Goal: Task Accomplishment & Management: Manage account settings

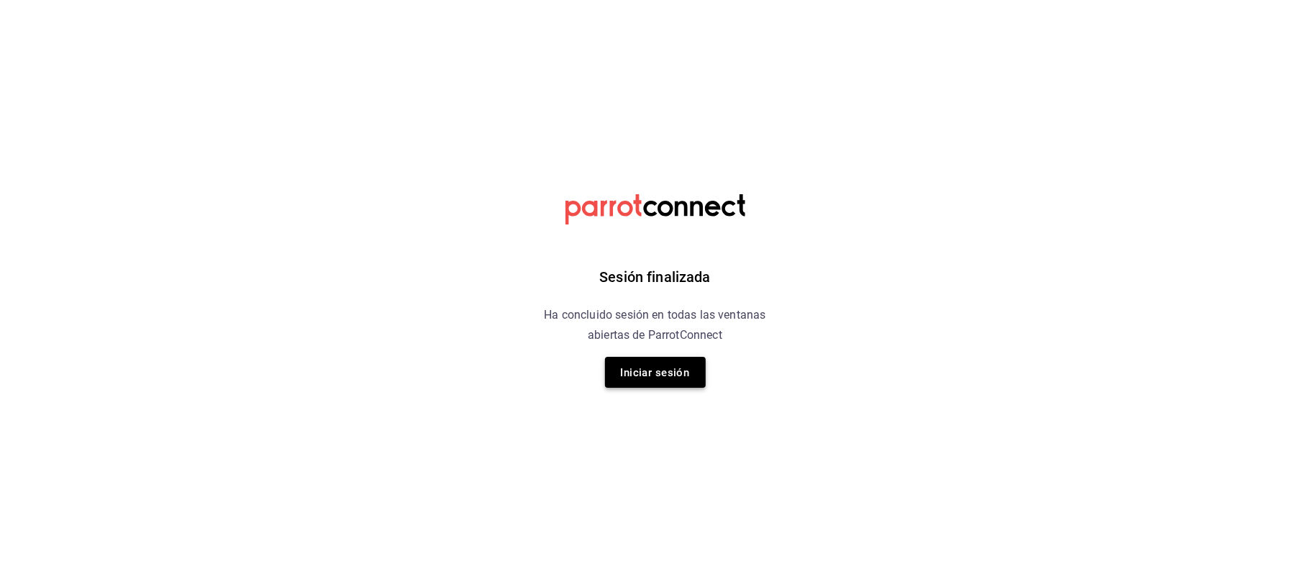
click at [650, 378] on font "Iniciar sesión" at bounding box center [655, 372] width 69 height 13
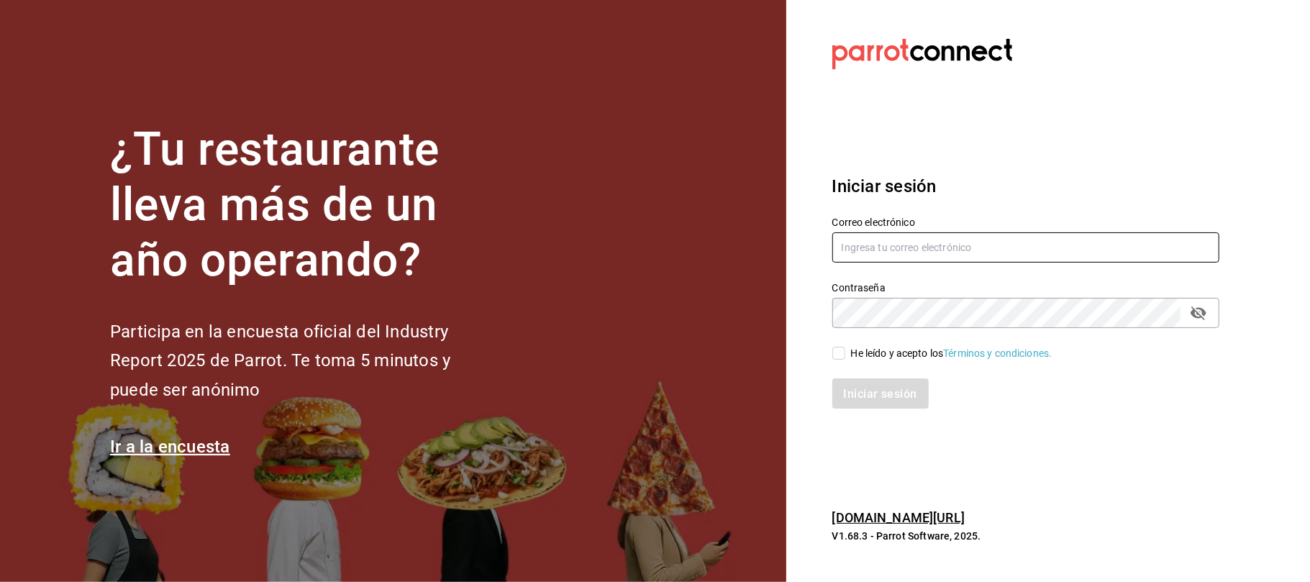
type input "[EMAIL_ADDRESS][DOMAIN_NAME]"
click at [835, 353] on input "He leído y acepto los Términos y condiciones." at bounding box center [839, 353] width 13 height 13
checkbox input "true"
click at [862, 401] on button "Iniciar sesión" at bounding box center [882, 393] width 98 height 30
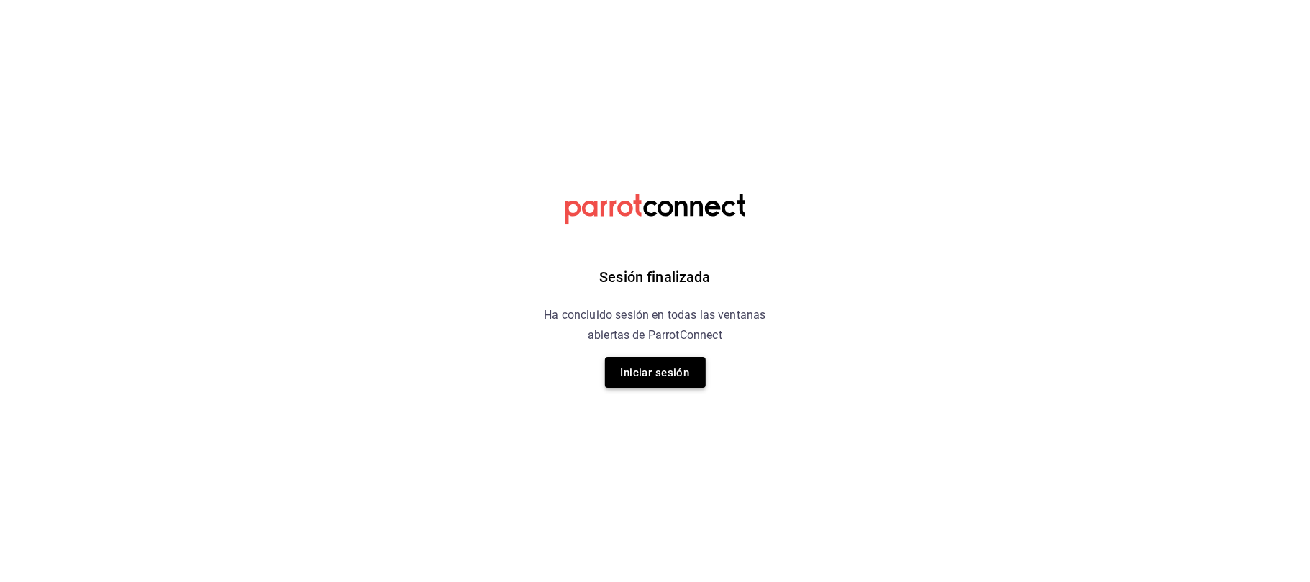
click at [654, 372] on font "Iniciar sesión" at bounding box center [655, 372] width 69 height 13
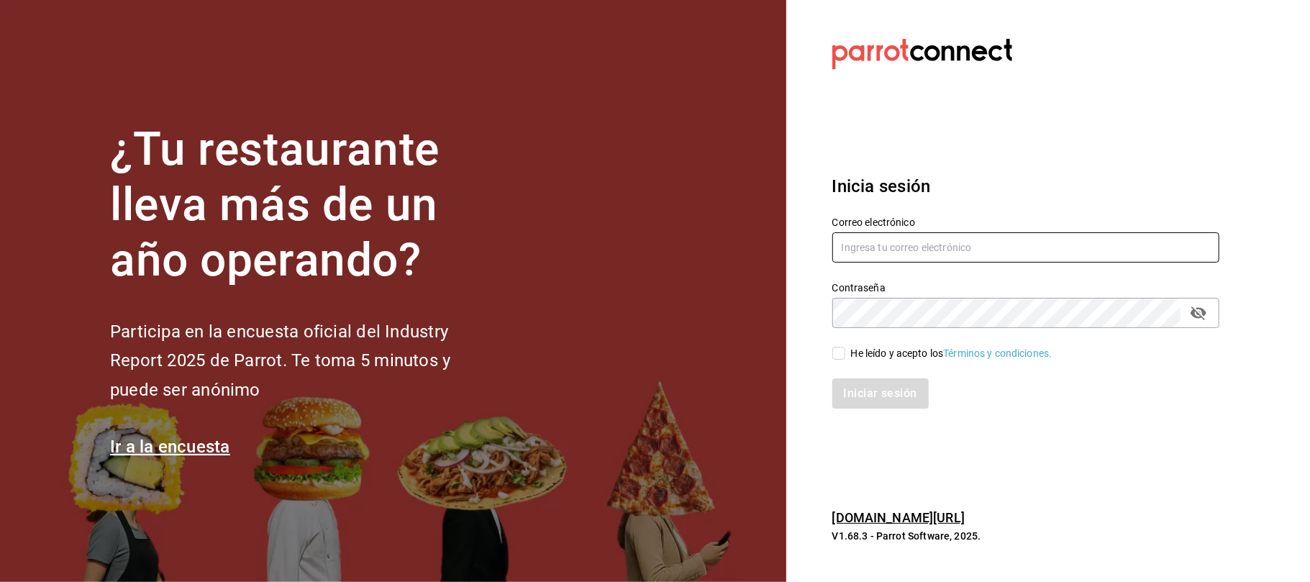
type input "[EMAIL_ADDRESS][DOMAIN_NAME]"
click at [838, 353] on input "He leído y acepto los Términos y condiciones." at bounding box center [839, 353] width 13 height 13
checkbox input "true"
click at [850, 383] on button "Iniciar sesión" at bounding box center [882, 393] width 98 height 30
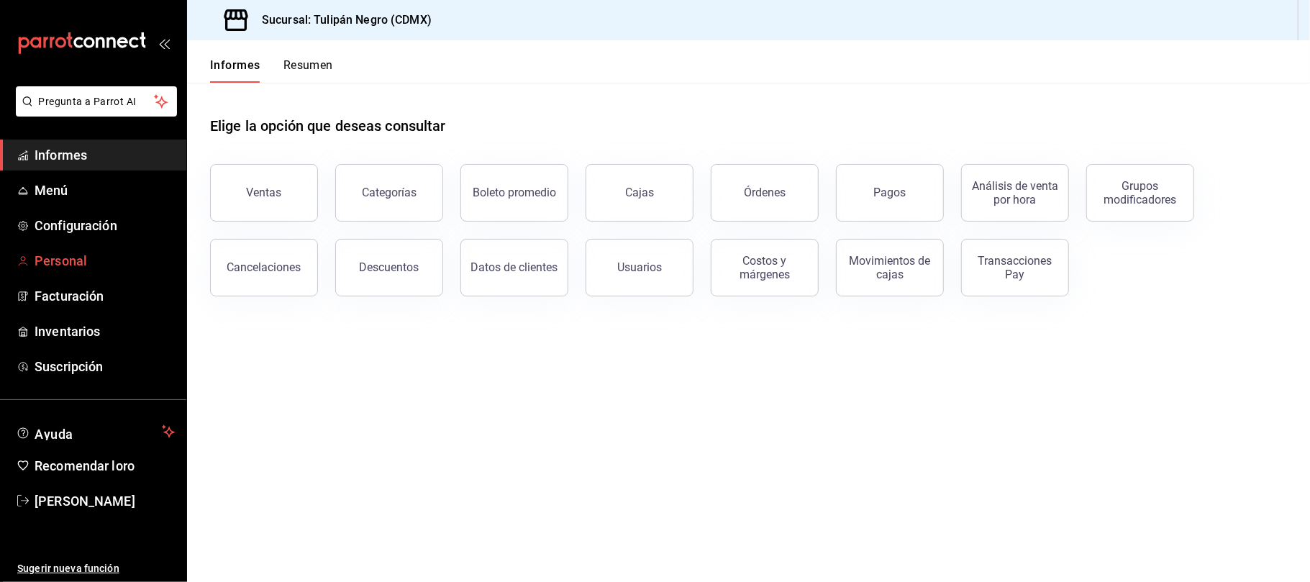
click at [88, 254] on span "Personal" at bounding box center [105, 260] width 140 height 19
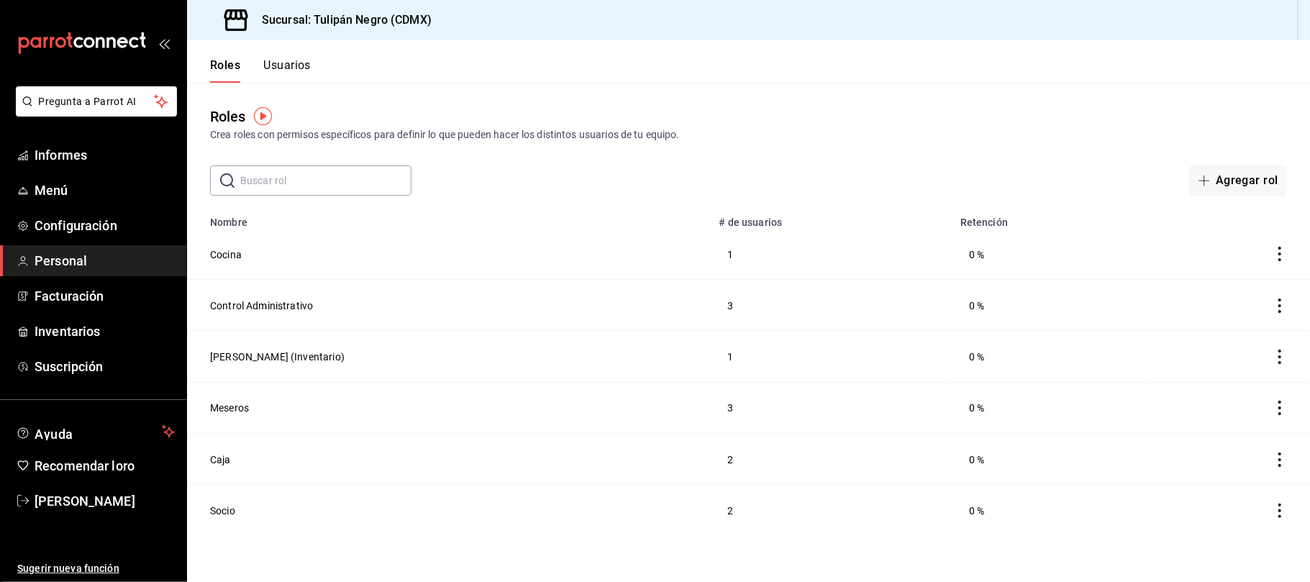
click at [499, 183] on div "​ ​ Agregar rol" at bounding box center [748, 180] width 1123 height 30
click at [234, 458] on td "Caja" at bounding box center [448, 458] width 523 height 51
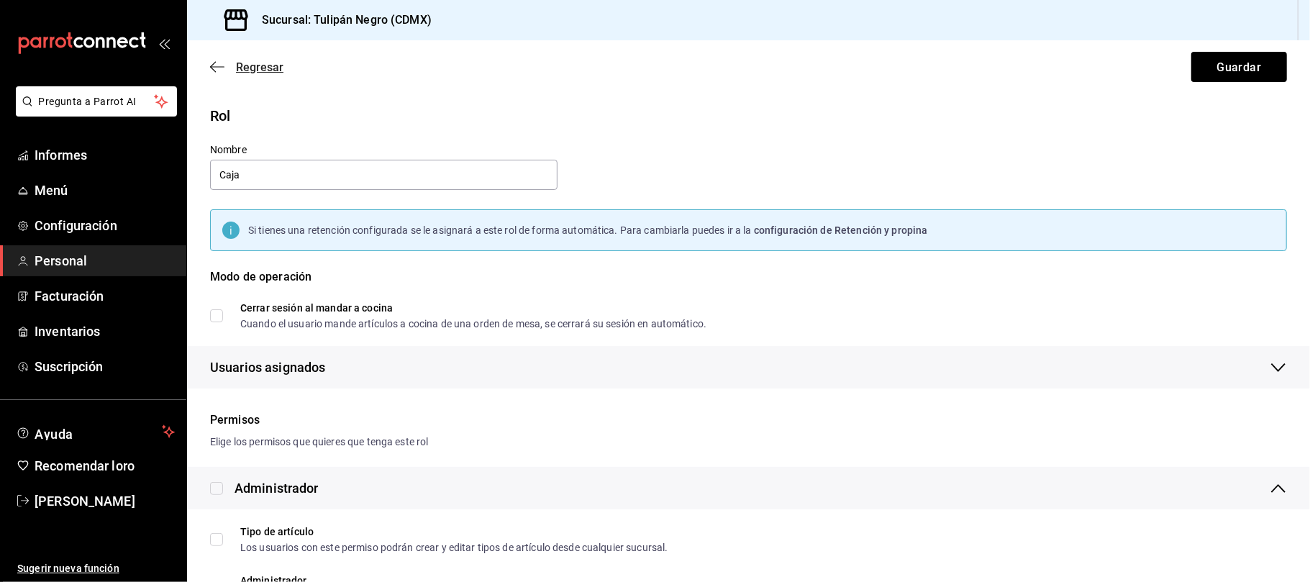
click at [217, 69] on icon "button" at bounding box center [217, 66] width 14 height 13
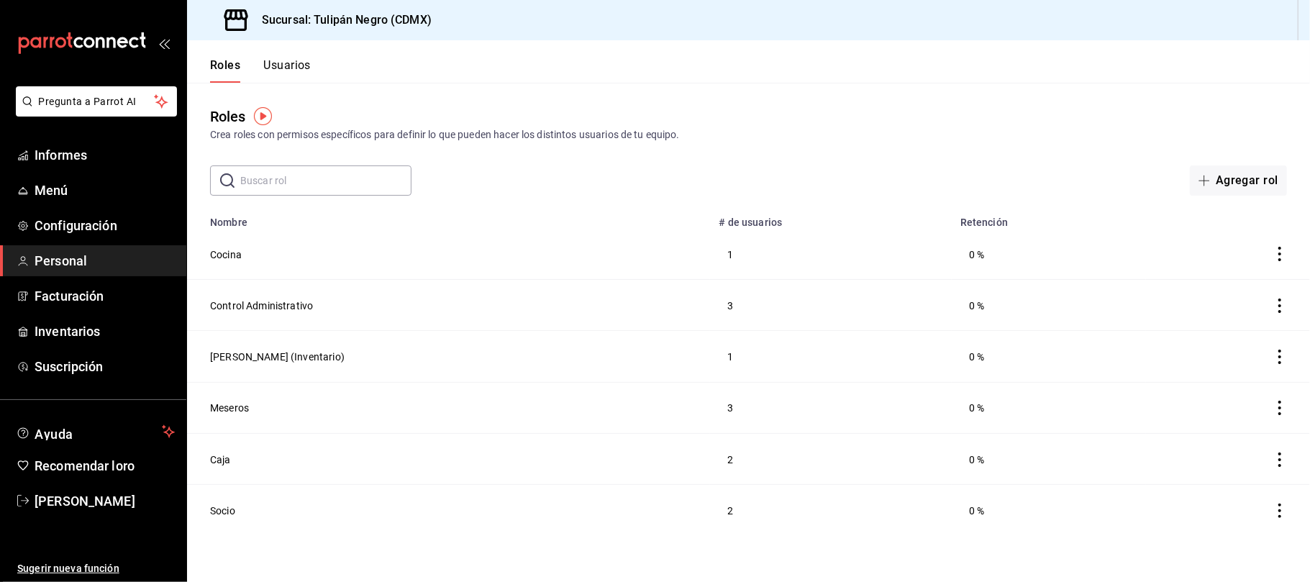
click at [292, 62] on font "Usuarios" at bounding box center [286, 65] width 47 height 14
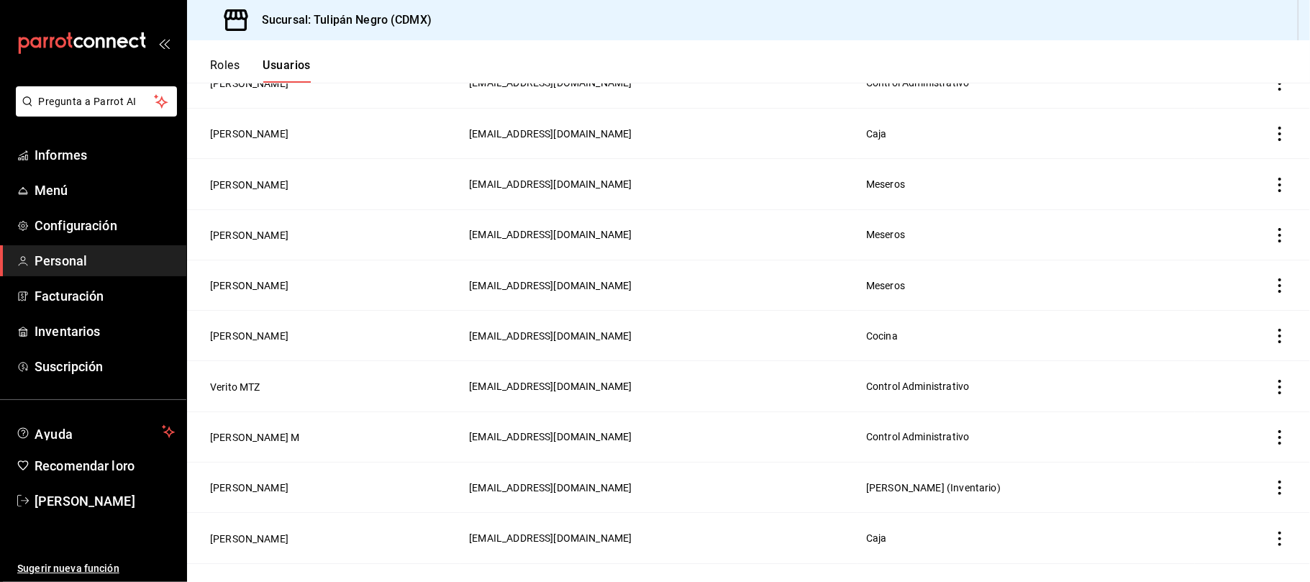
scroll to position [176, 0]
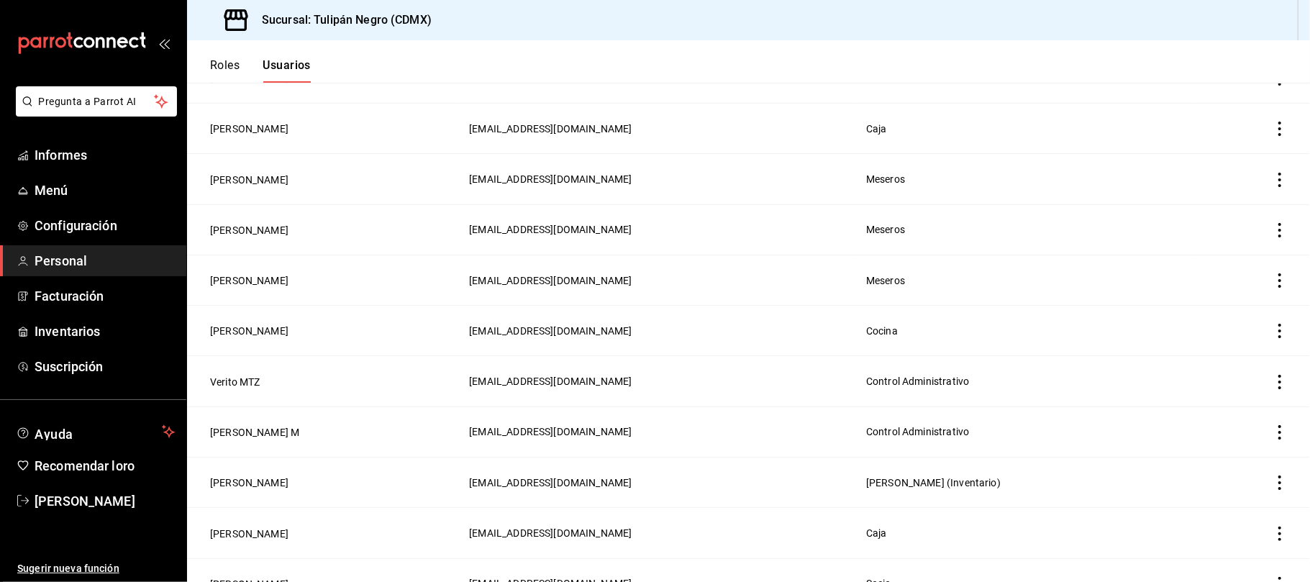
click at [1273, 332] on icon "actions" at bounding box center [1280, 331] width 14 height 14
click at [278, 538] on div at bounding box center [655, 291] width 1310 height 582
click at [268, 532] on button "[PERSON_NAME]" at bounding box center [249, 534] width 78 height 14
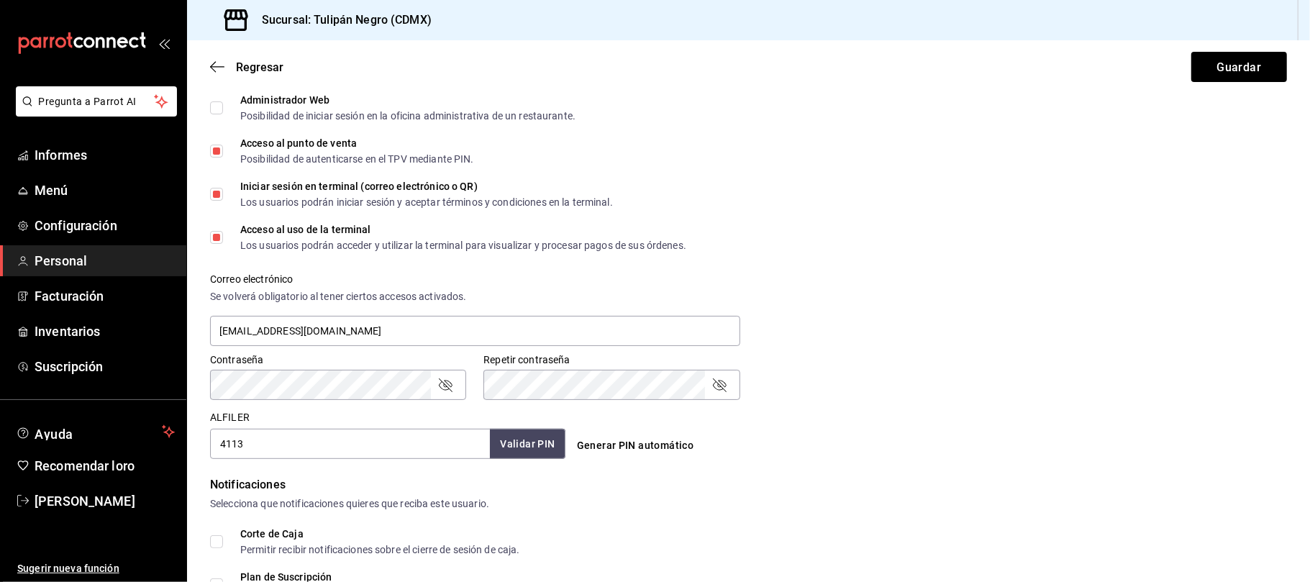
scroll to position [363, 0]
click at [216, 62] on icon "button" at bounding box center [217, 66] width 14 height 13
